Goal: Entertainment & Leisure: Consume media (video, audio)

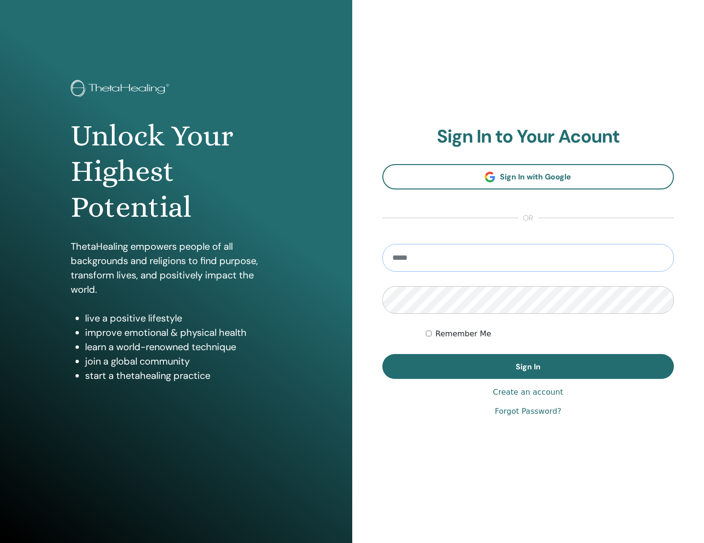
type input "**********"
click at [528, 366] on button "Sign In" at bounding box center [528, 366] width 292 height 25
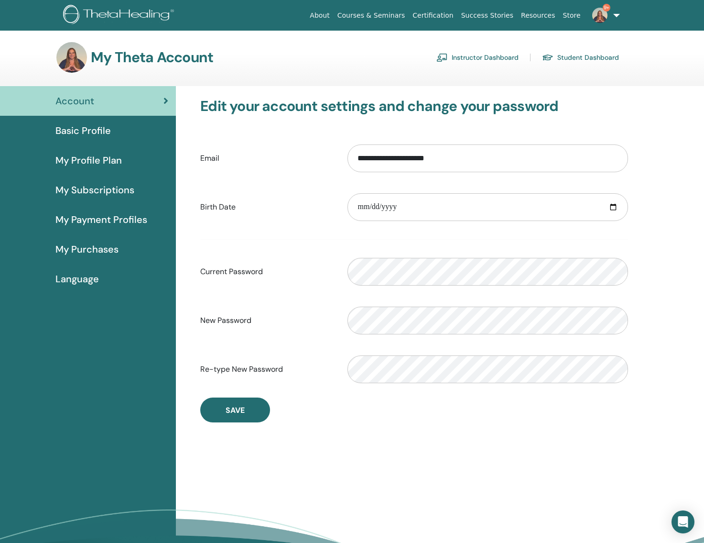
click at [469, 55] on link "Instructor Dashboard" at bounding box center [477, 57] width 82 height 15
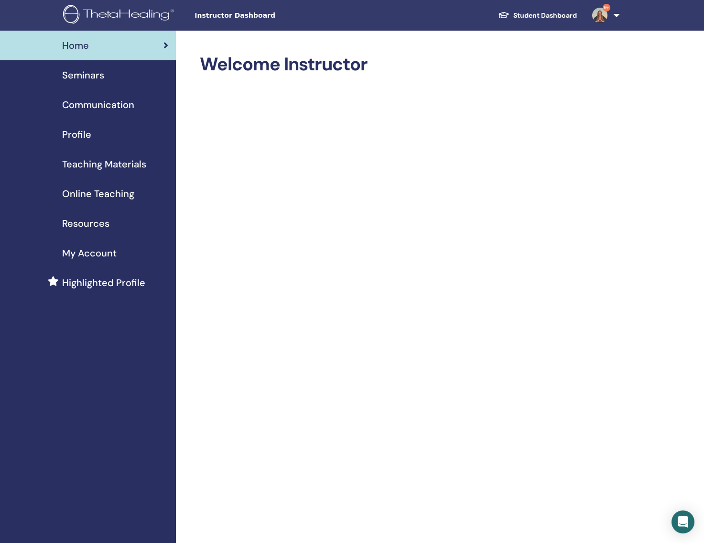
click at [92, 197] on span "Online Teaching" at bounding box center [98, 193] width 72 height 14
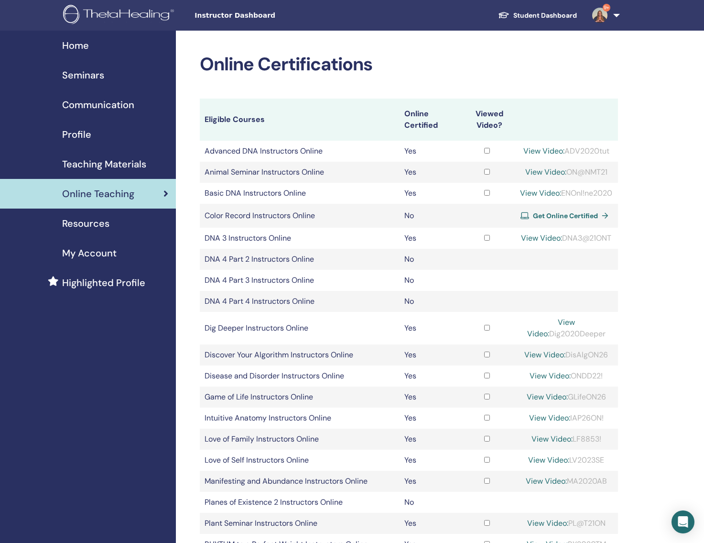
drag, startPoint x: 603, startPoint y: 214, endPoint x: 543, endPoint y: 216, distance: 60.7
click at [542, 199] on div "View Video: ENOnl!ne2020" at bounding box center [566, 192] width 94 height 11
copy div "ENOnl!ne2020"
drag, startPoint x: 675, startPoint y: 213, endPoint x: 663, endPoint y: 212, distance: 12.5
click at [675, 213] on div "Online Certifications Eligible Courses Online Certified Viewed Video? Advanced …" at bounding box center [440, 428] width 528 height 795
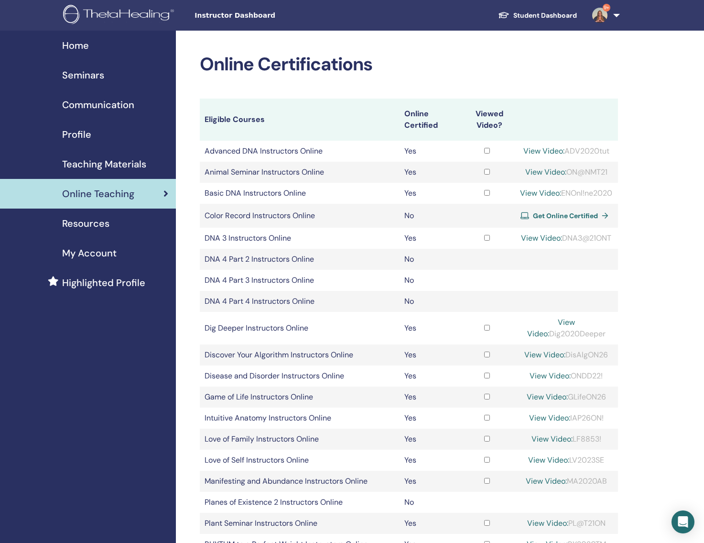
click at [561, 198] on link "View Video:" at bounding box center [540, 193] width 41 height 10
click at [560, 198] on link "View Video:" at bounding box center [540, 193] width 41 height 10
drag, startPoint x: 594, startPoint y: 215, endPoint x: 542, endPoint y: 217, distance: 52.1
click at [542, 199] on div "View Video: ENOnl!ne2020" at bounding box center [566, 192] width 94 height 11
drag, startPoint x: 11, startPoint y: 327, endPoint x: 610, endPoint y: 219, distance: 608.7
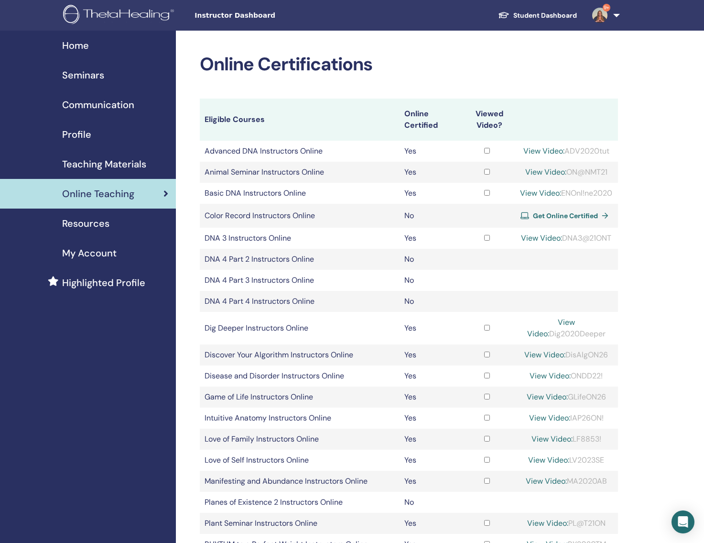
click at [610, 199] on div "View Video: ENOnl!ne2020" at bounding box center [566, 192] width 94 height 11
drag, startPoint x: 577, startPoint y: 217, endPoint x: 544, endPoint y: 217, distance: 33.5
click at [544, 199] on div "View Video: ENOnl!ne2020" at bounding box center [566, 192] width 94 height 11
copy div "ENOnl!ne2020"
click at [672, 346] on div "Online Certifications Eligible Courses Online Certified Viewed Video? Advanced …" at bounding box center [440, 428] width 528 height 795
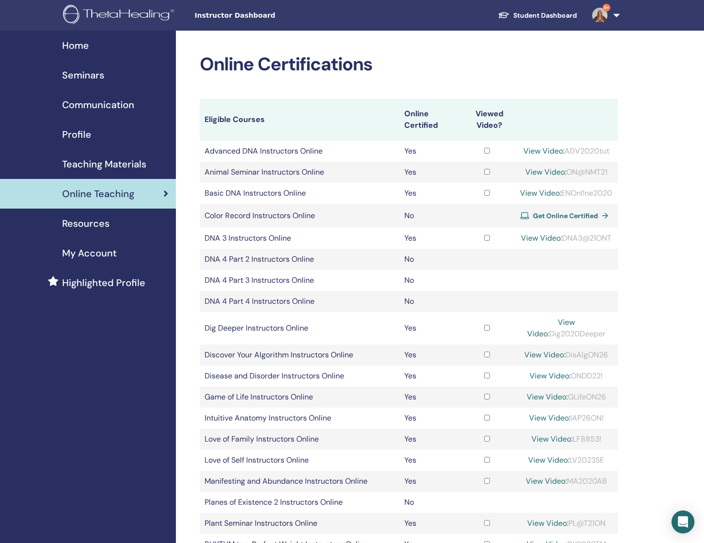
click at [83, 10] on img at bounding box center [120, 16] width 114 height 22
